Goal: Transaction & Acquisition: Purchase product/service

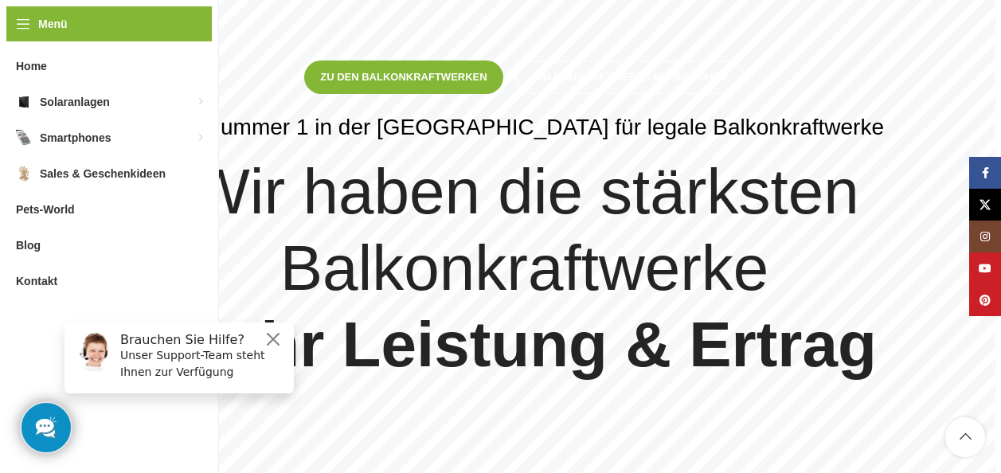
scroll to position [159, 0]
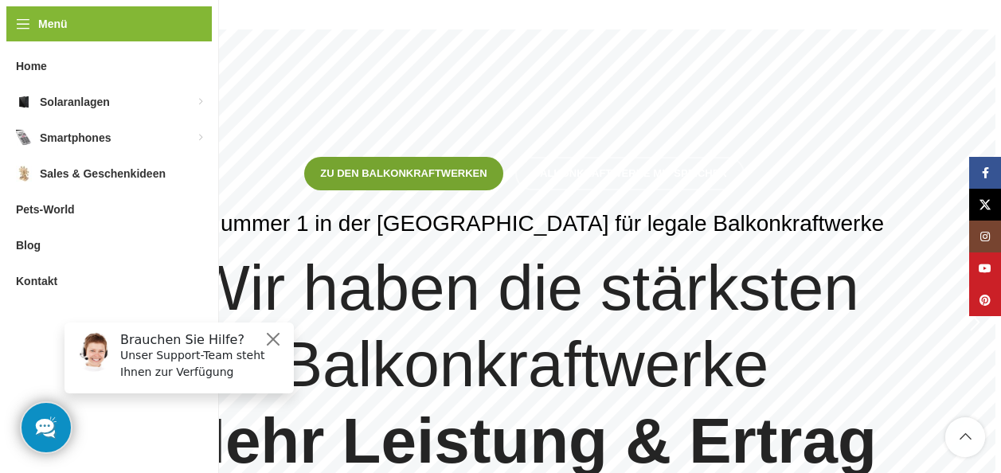
click at [396, 169] on span "Zu den Balkonkraftwerken" at bounding box center [403, 173] width 167 height 13
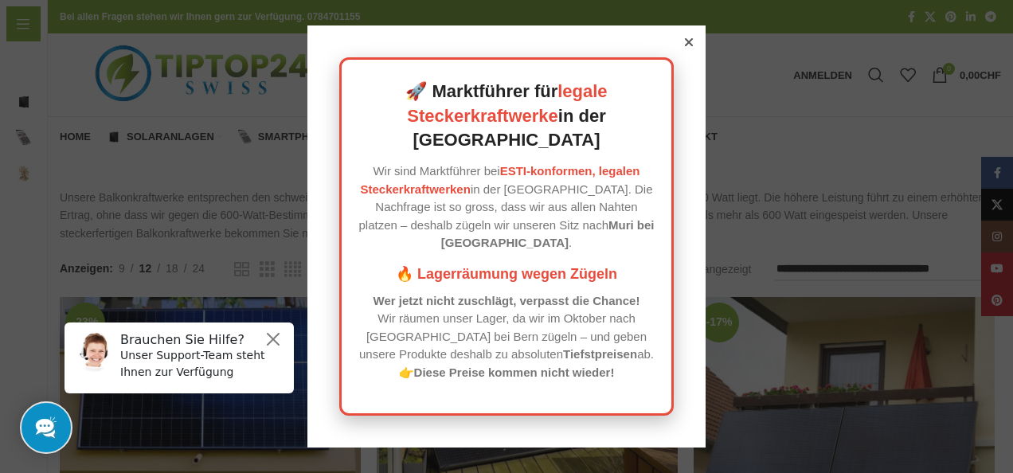
click at [685, 46] on icon at bounding box center [689, 42] width 8 height 8
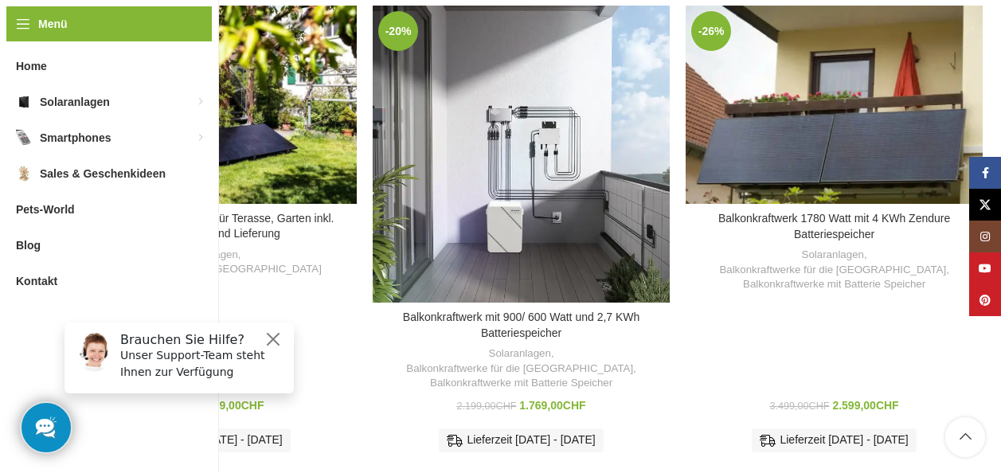
scroll to position [933, 0]
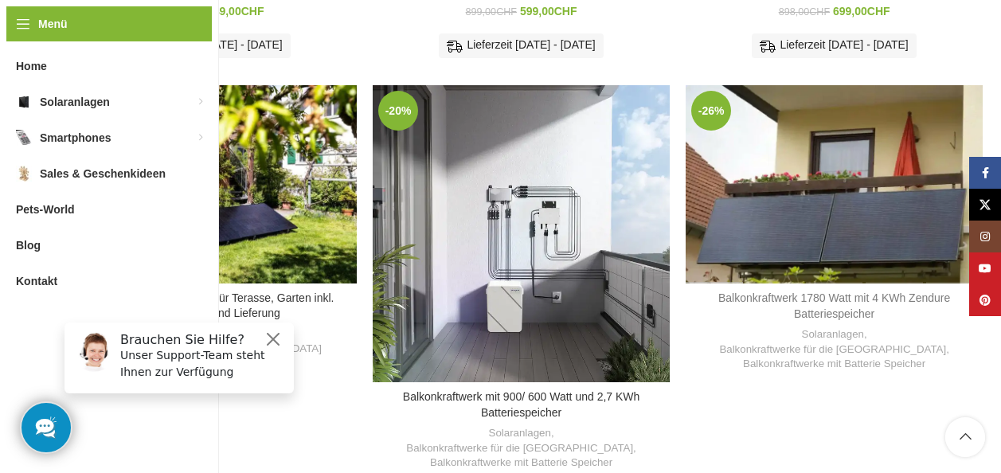
click at [815, 292] on link "Balkonkraftwerk 1780 Watt mit 4 KWh Zendure Batteriespeicher" at bounding box center [835, 306] width 232 height 29
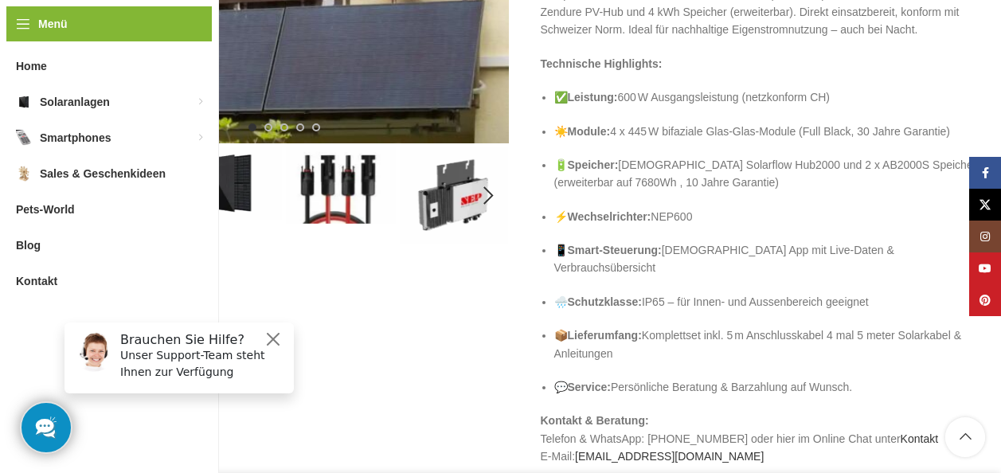
scroll to position [323, 0]
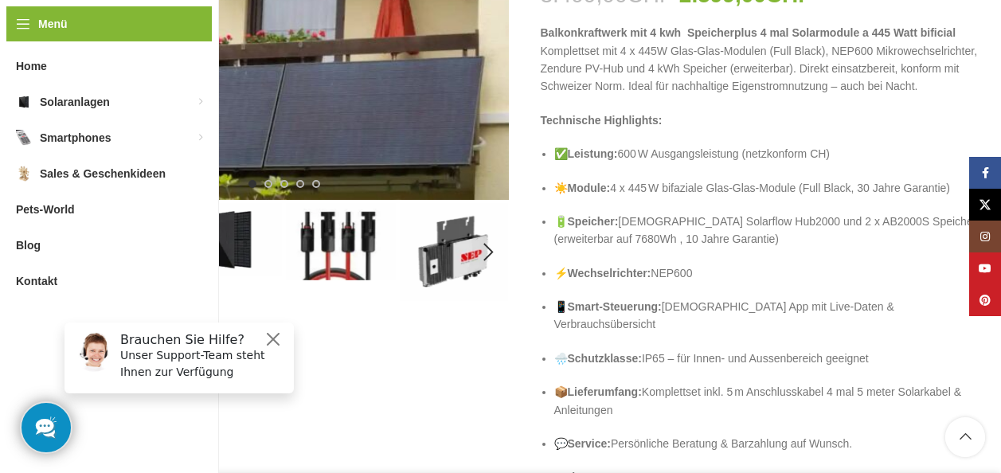
click at [209, 249] on img "2 / 5" at bounding box center [228, 239] width 110 height 73
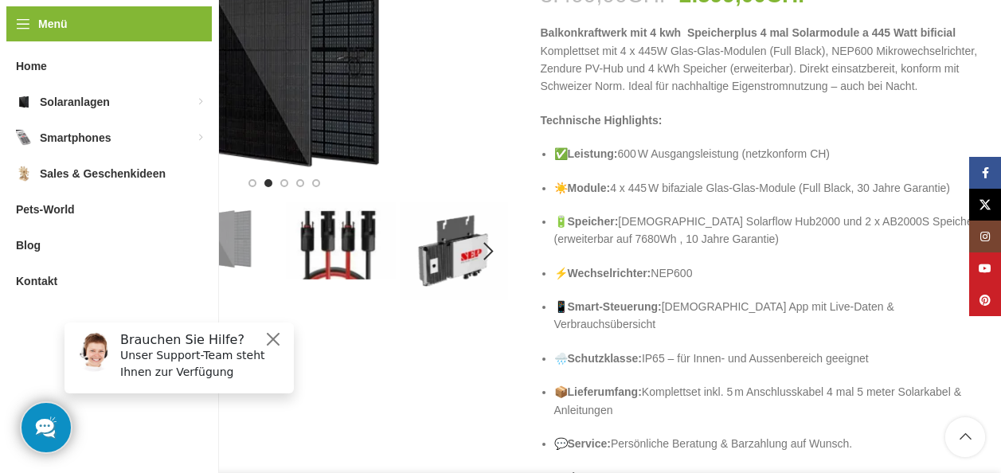
click at [332, 245] on img "3 / 5" at bounding box center [341, 240] width 110 height 77
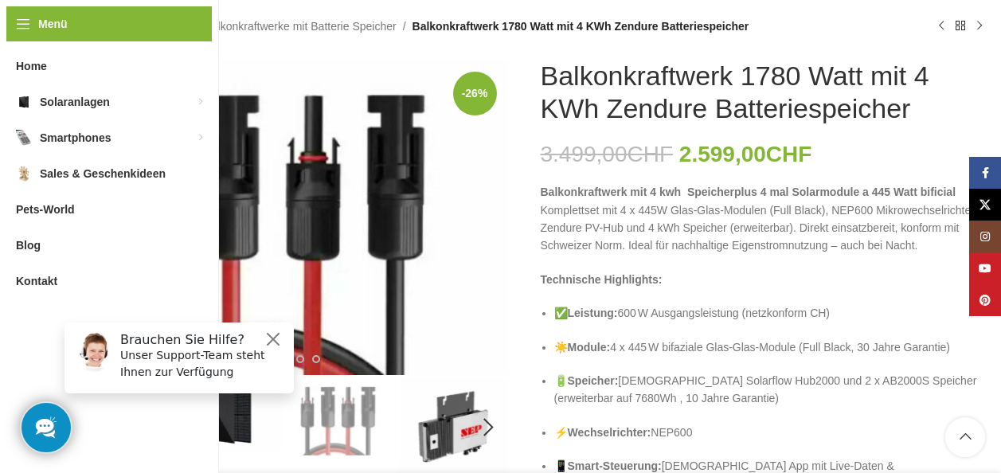
scroll to position [164, 0]
click at [461, 417] on img "4 / 5" at bounding box center [454, 427] width 110 height 98
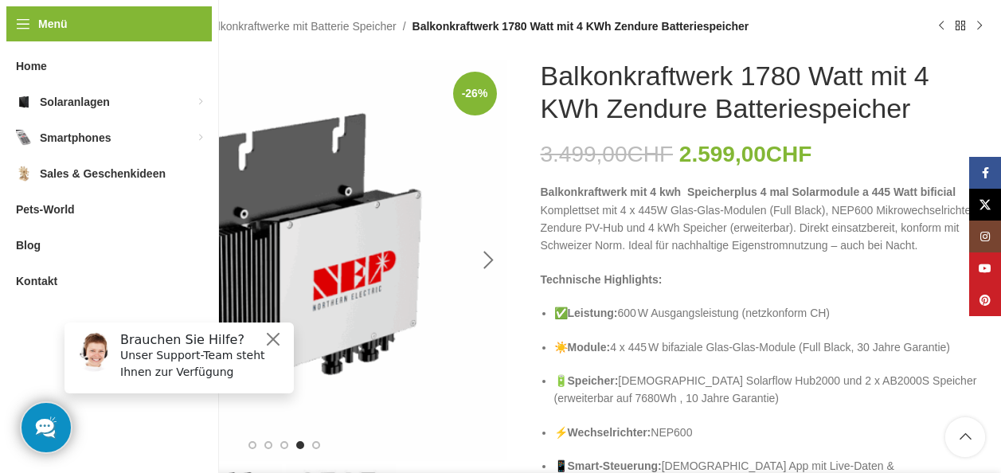
click at [490, 260] on div "Next slide" at bounding box center [489, 261] width 40 height 40
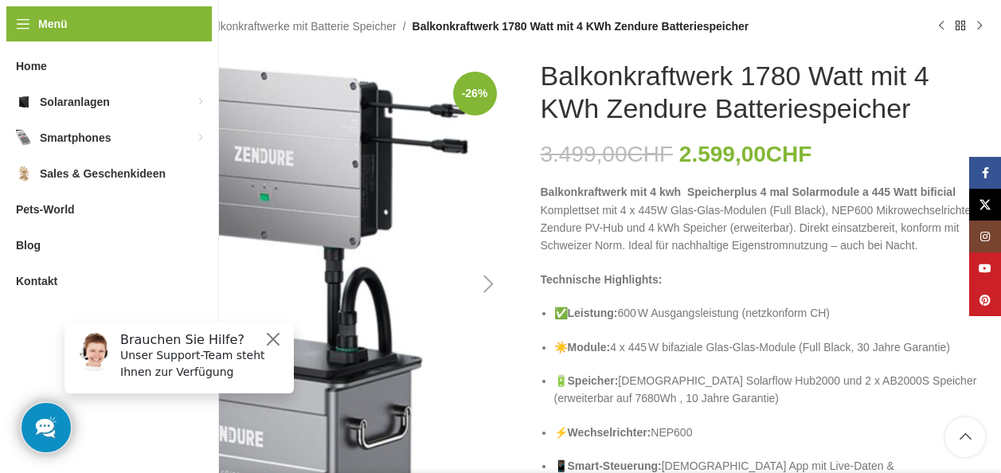
scroll to position [244, 0]
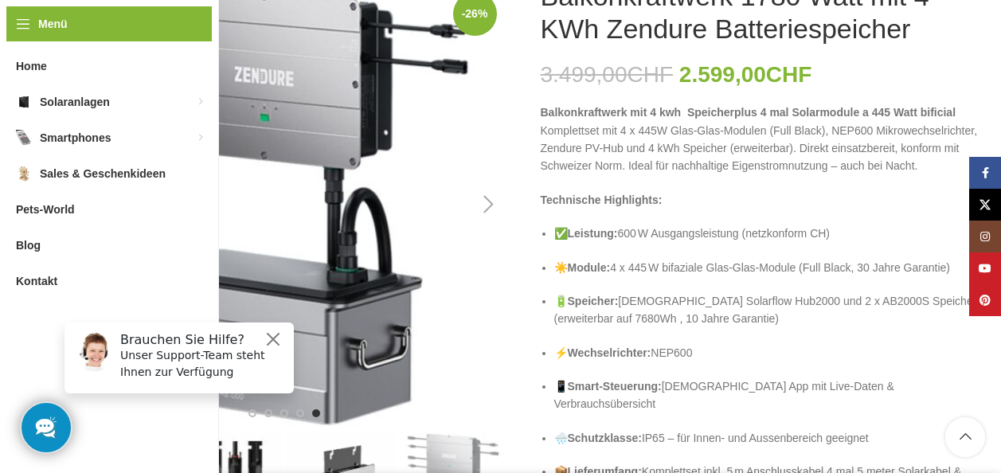
click at [486, 208] on div "Next slide" at bounding box center [489, 205] width 40 height 40
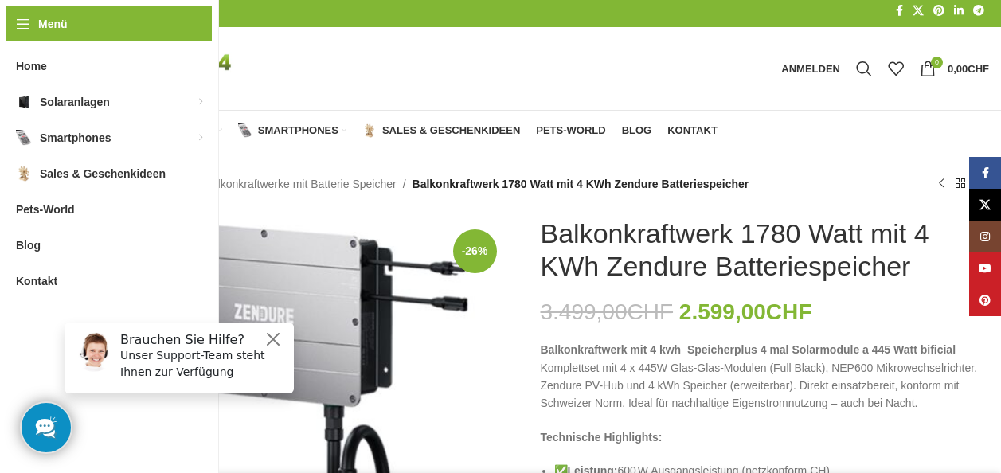
scroll to position [0, 0]
